Goal: Task Accomplishment & Management: Manage account settings

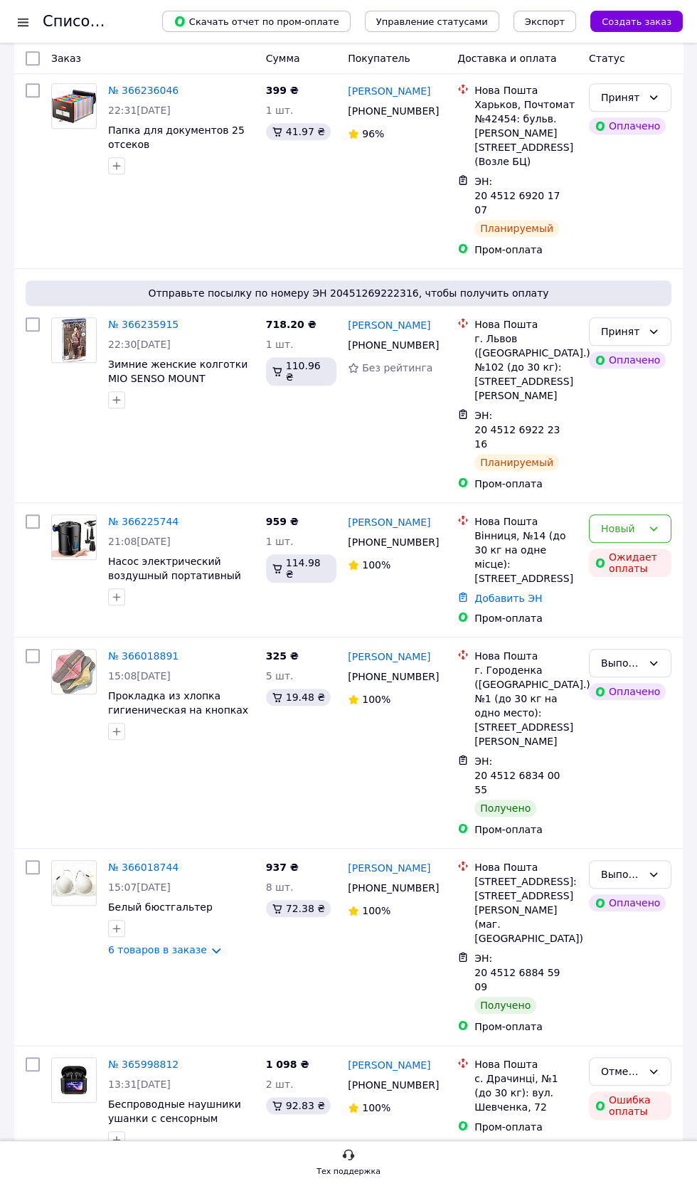
scroll to position [1714, 0]
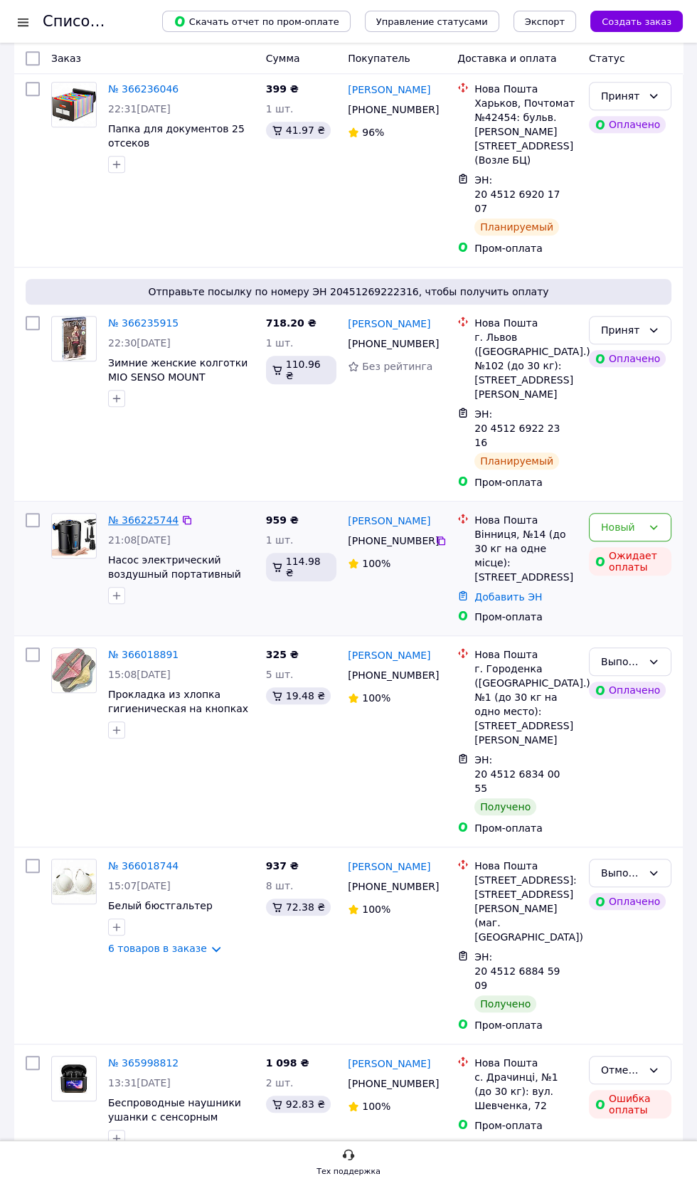
click at [154, 526] on link "№ 366225744" at bounding box center [143, 519] width 70 height 11
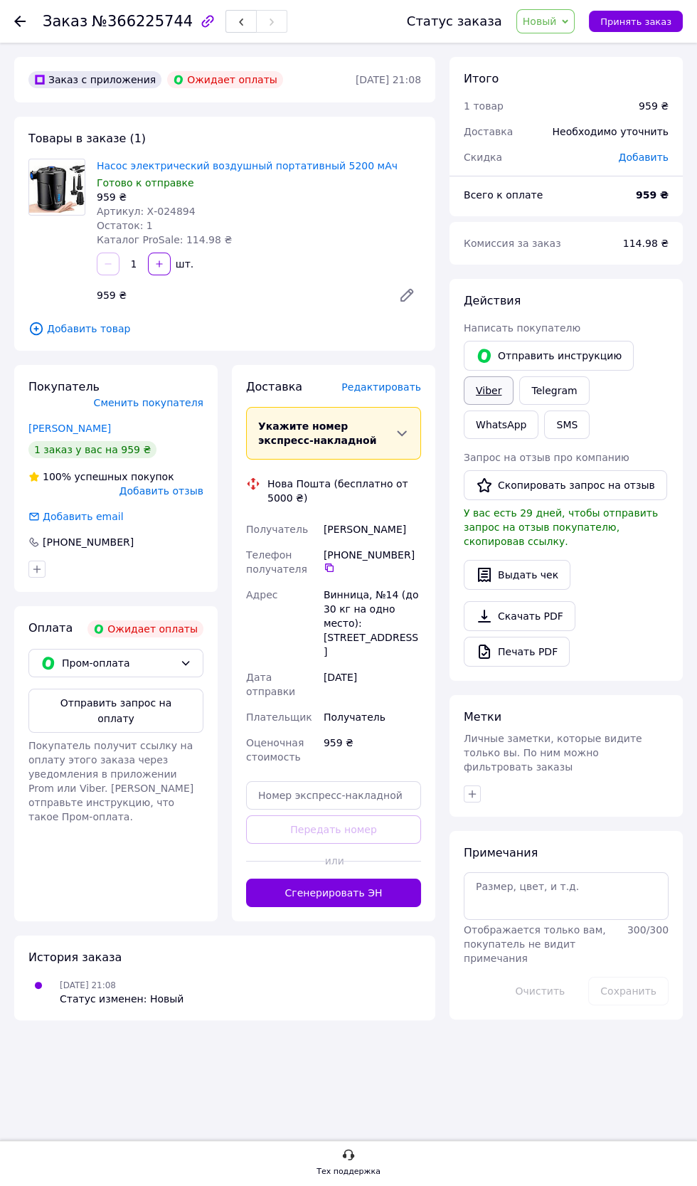
click at [488, 383] on link "Viber" at bounding box center [489, 390] width 50 height 28
click at [161, 740] on span "Покупатель получит ссылку на оплату этого заказа через уведомления в приложении…" at bounding box center [110, 781] width 165 height 83
click at [148, 689] on button "Отправить запрос на оплату" at bounding box center [115, 711] width 175 height 44
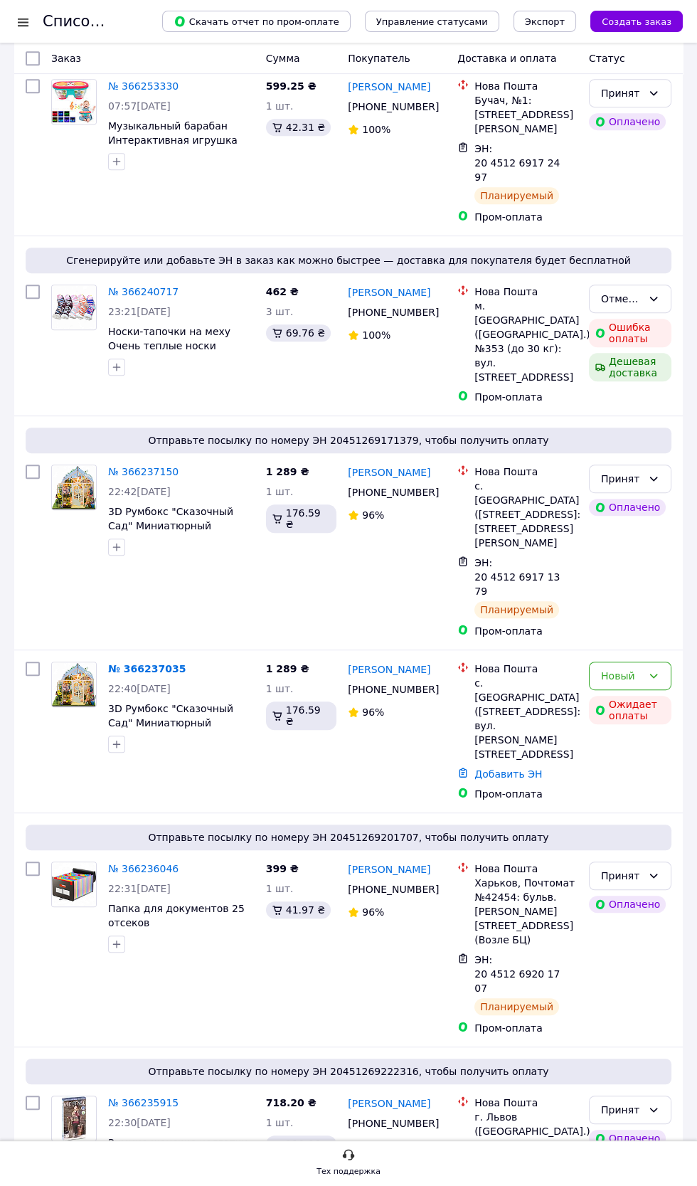
scroll to position [935, 0]
click at [650, 681] on icon at bounding box center [653, 674] width 11 height 11
click at [633, 982] on li "Отменен" at bounding box center [630, 983] width 81 height 26
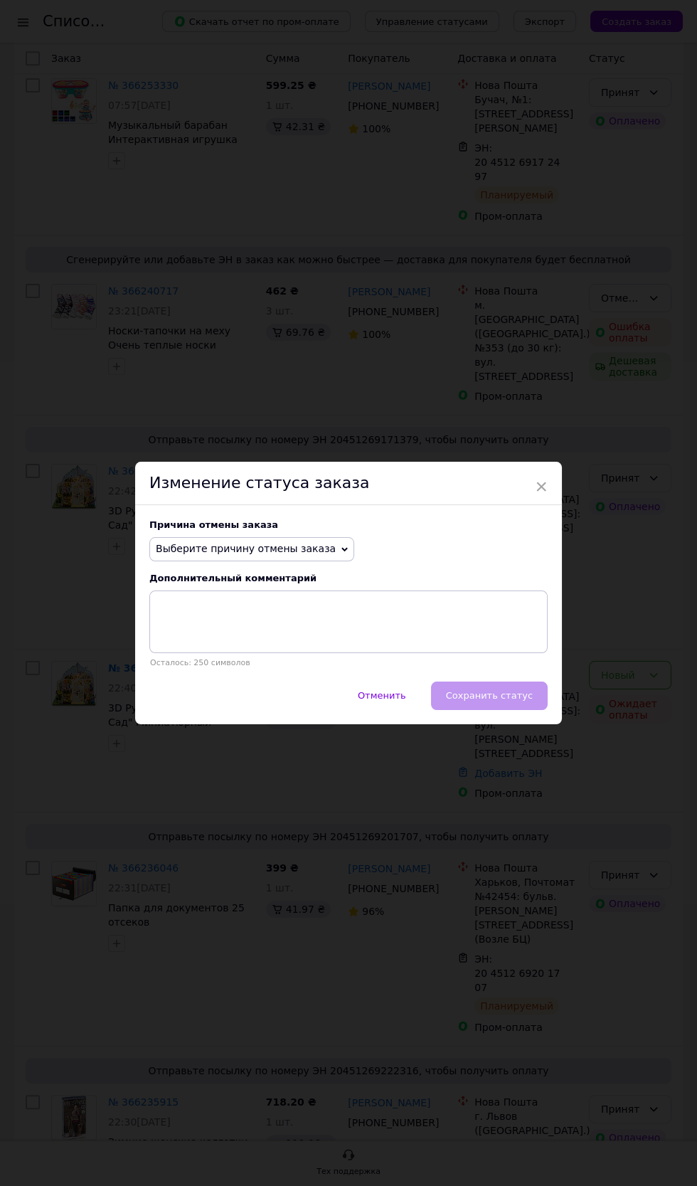
click at [307, 554] on span "Выберите причину отмены заказа" at bounding box center [246, 548] width 180 height 11
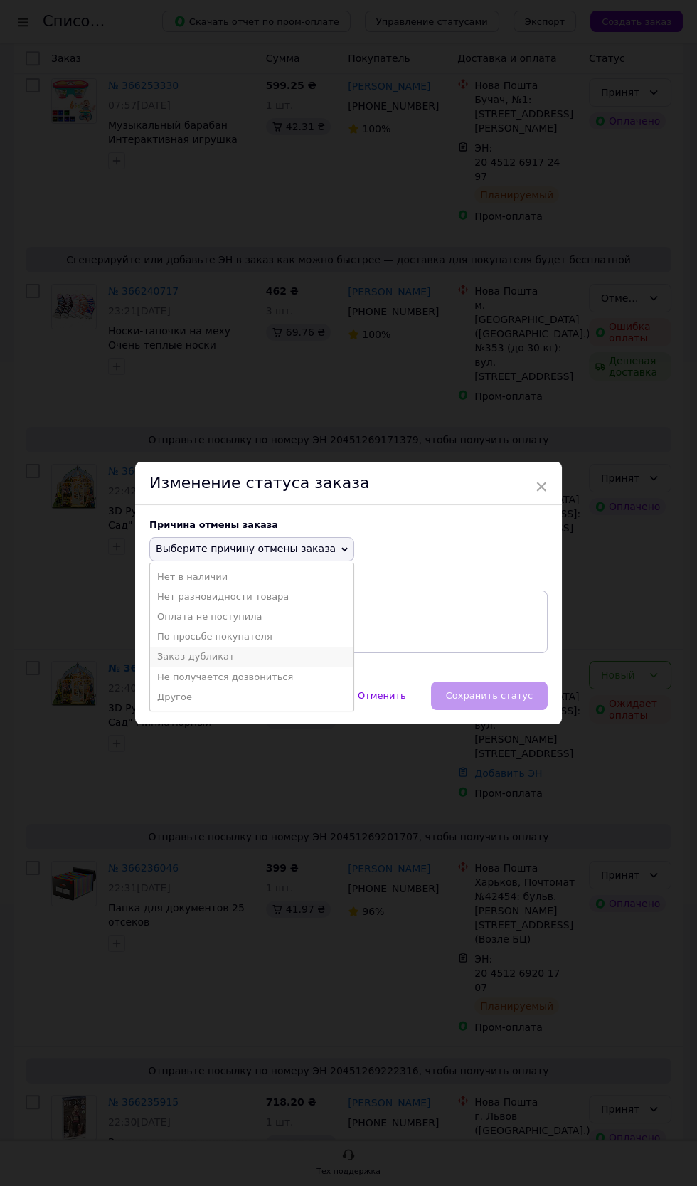
click at [259, 667] on li "Заказ-дубликат" at bounding box center [251, 657] width 203 height 20
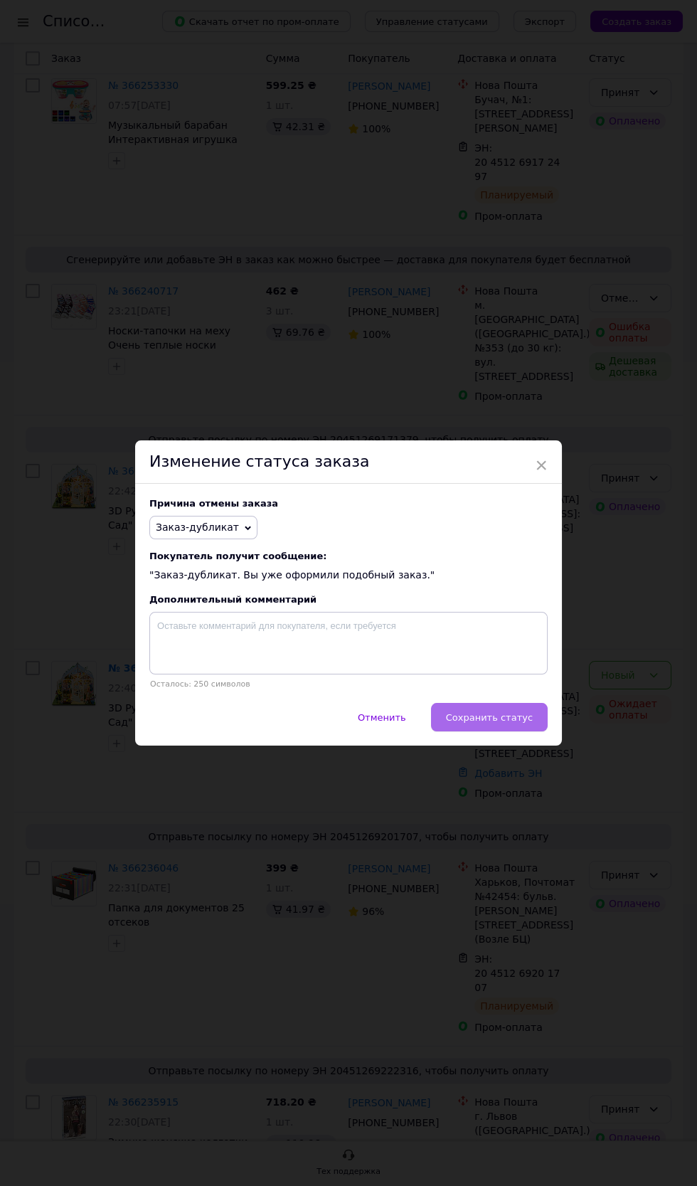
click at [507, 723] on span "Сохранить статус" at bounding box center [489, 717] width 87 height 11
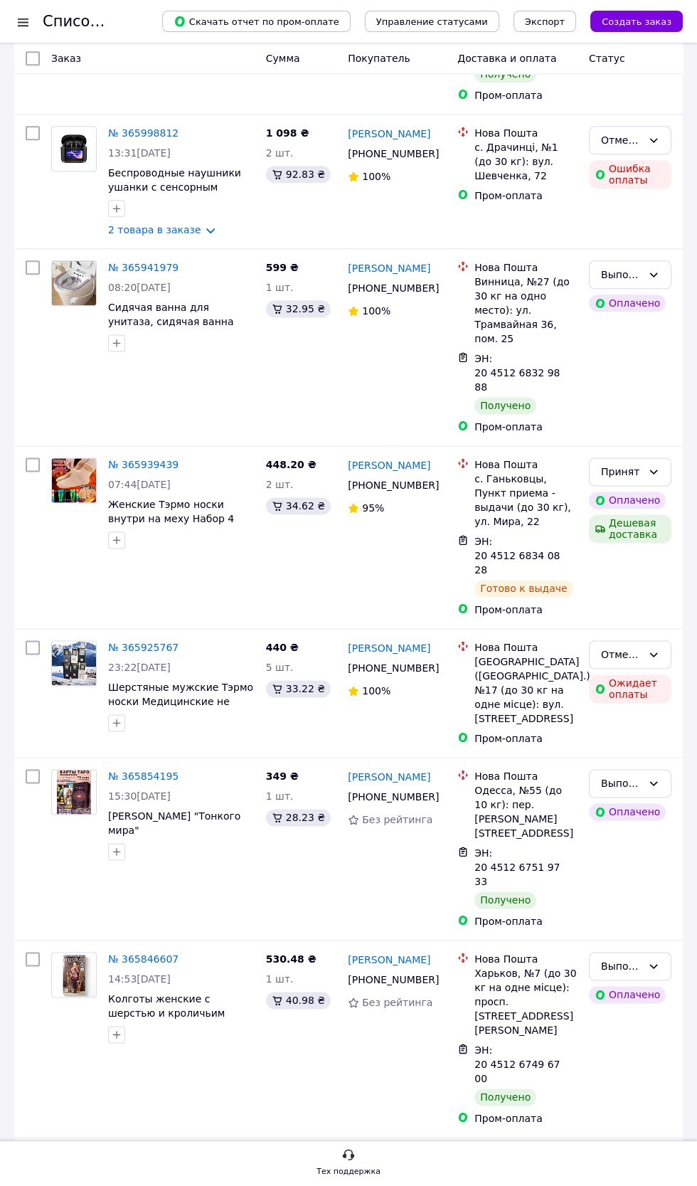
scroll to position [2625, 0]
